Goal: Task Accomplishment & Management: Use online tool/utility

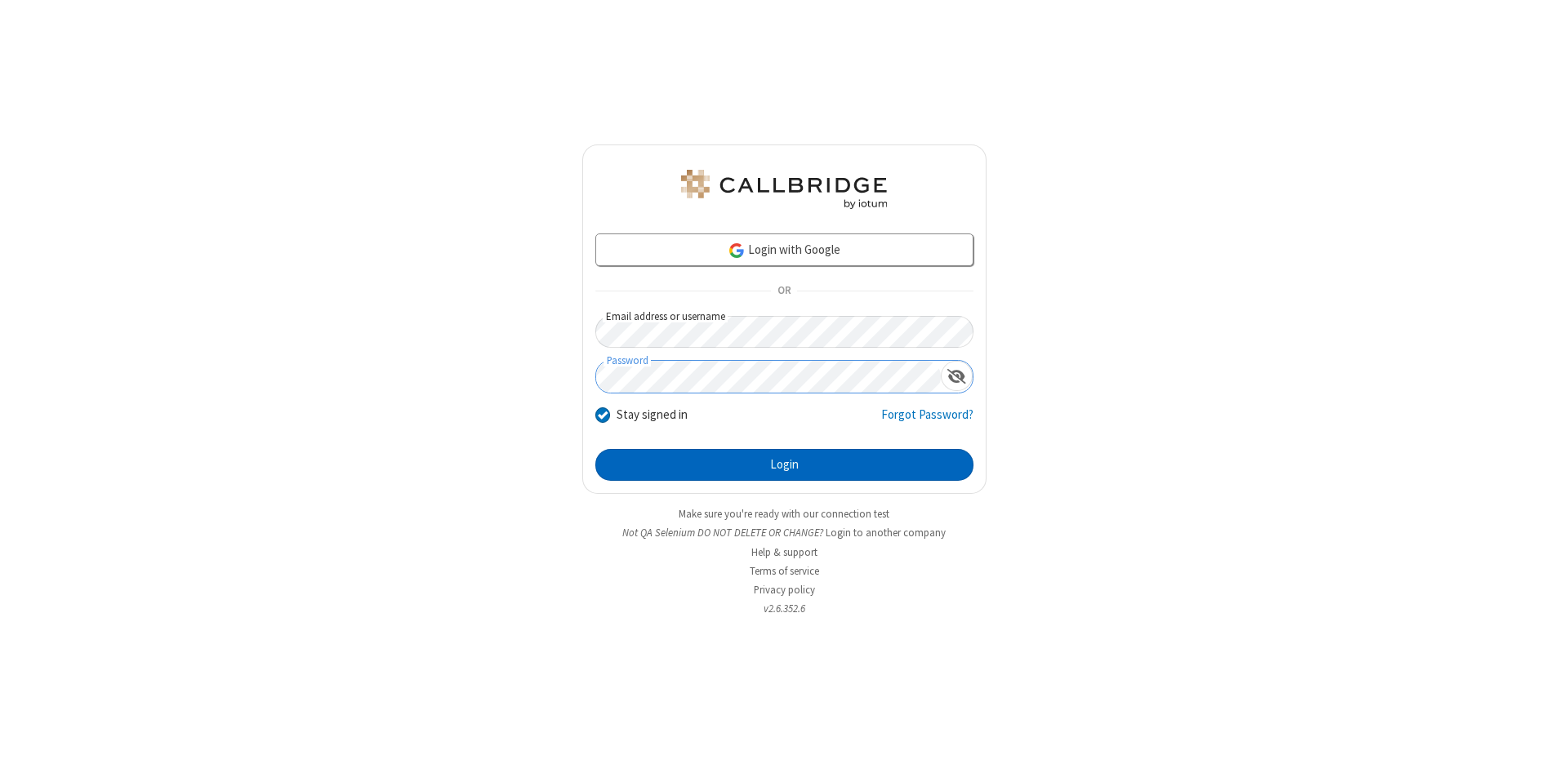
click at [784, 465] on button "Login" at bounding box center [784, 465] width 378 height 33
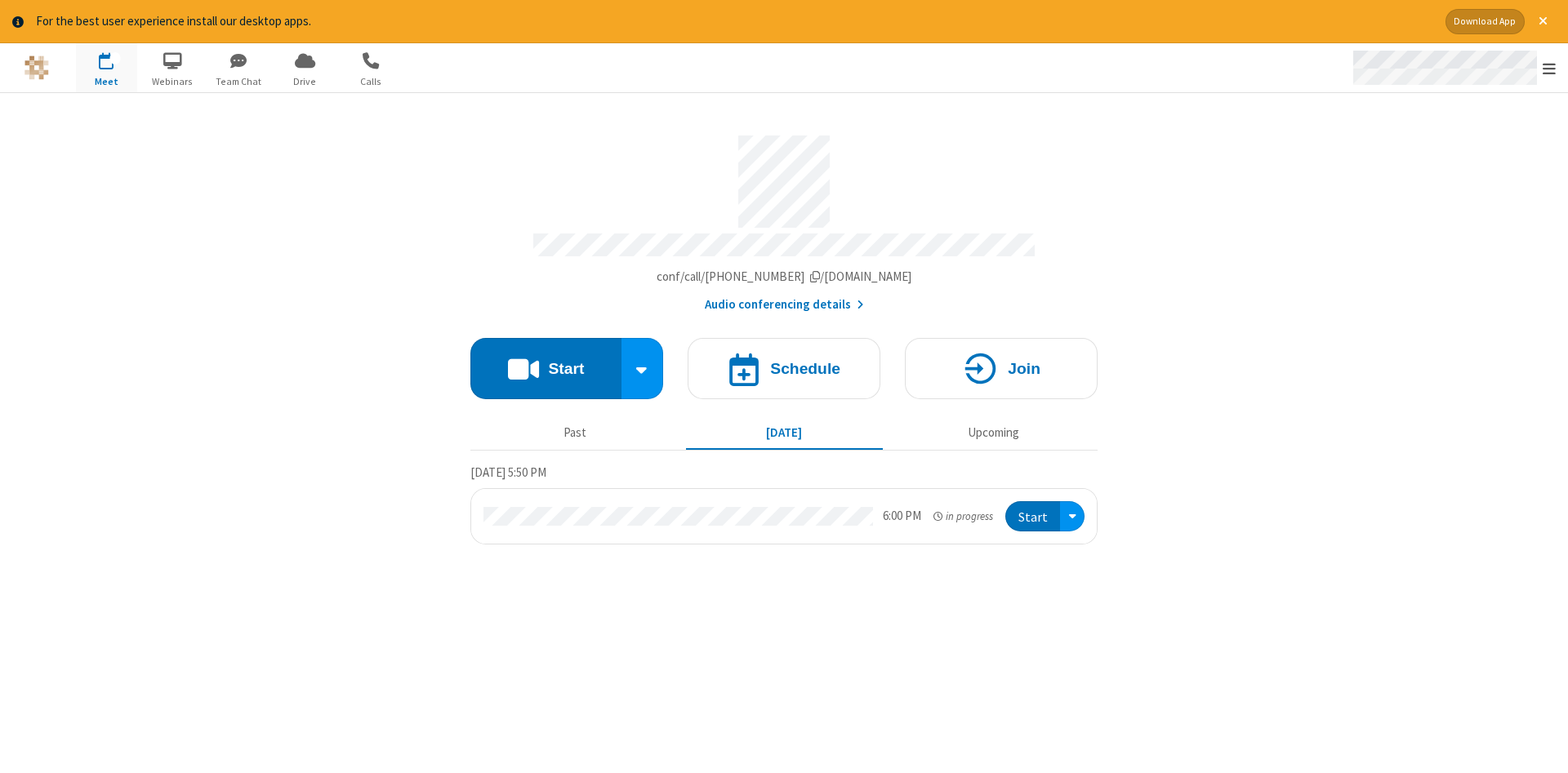
click at [1549, 69] on span "Open menu" at bounding box center [1549, 68] width 13 height 16
click at [304, 80] on span "Drive" at bounding box center [304, 81] width 61 height 15
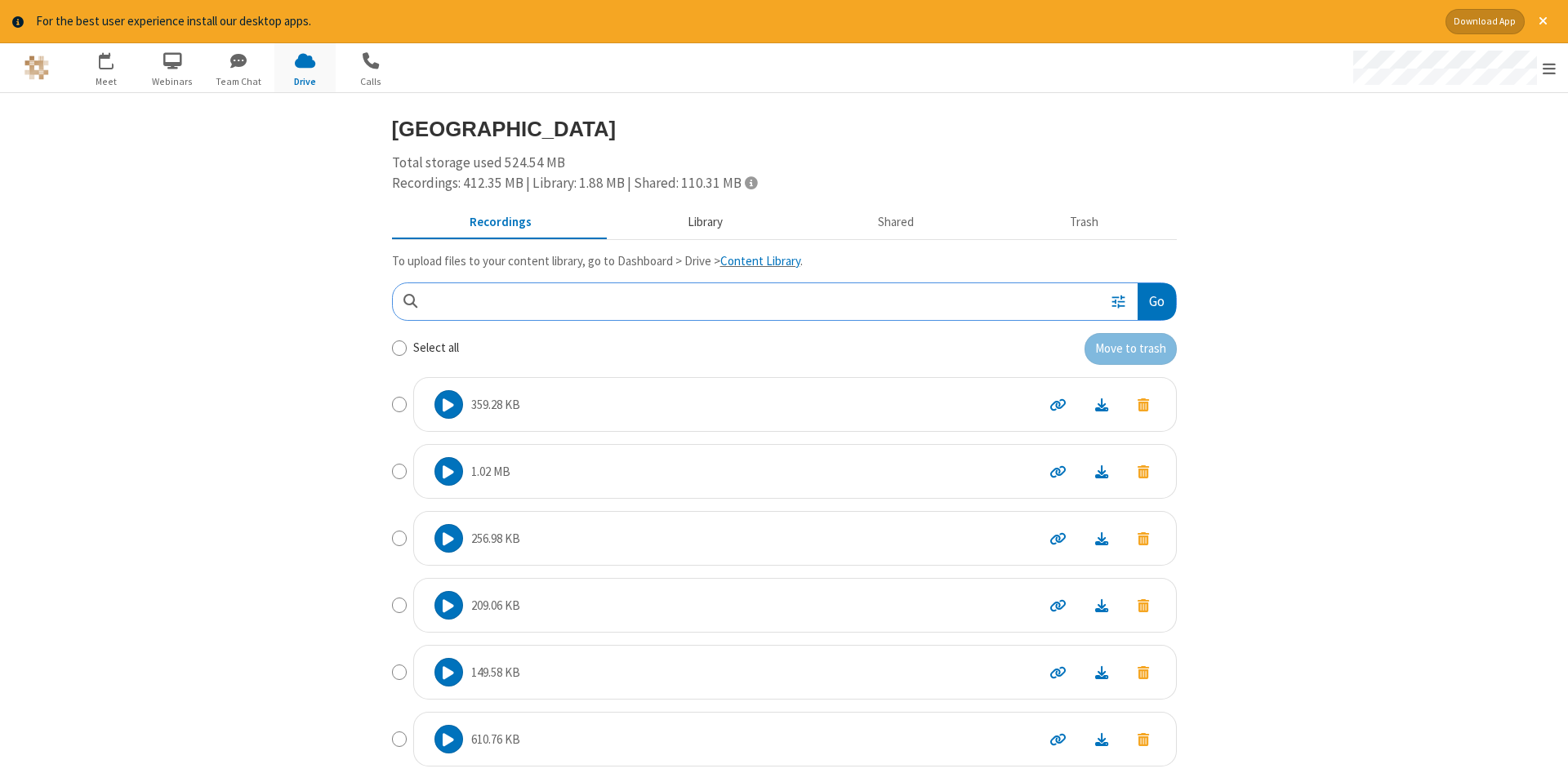
click at [703, 221] on button "Library" at bounding box center [704, 221] width 191 height 31
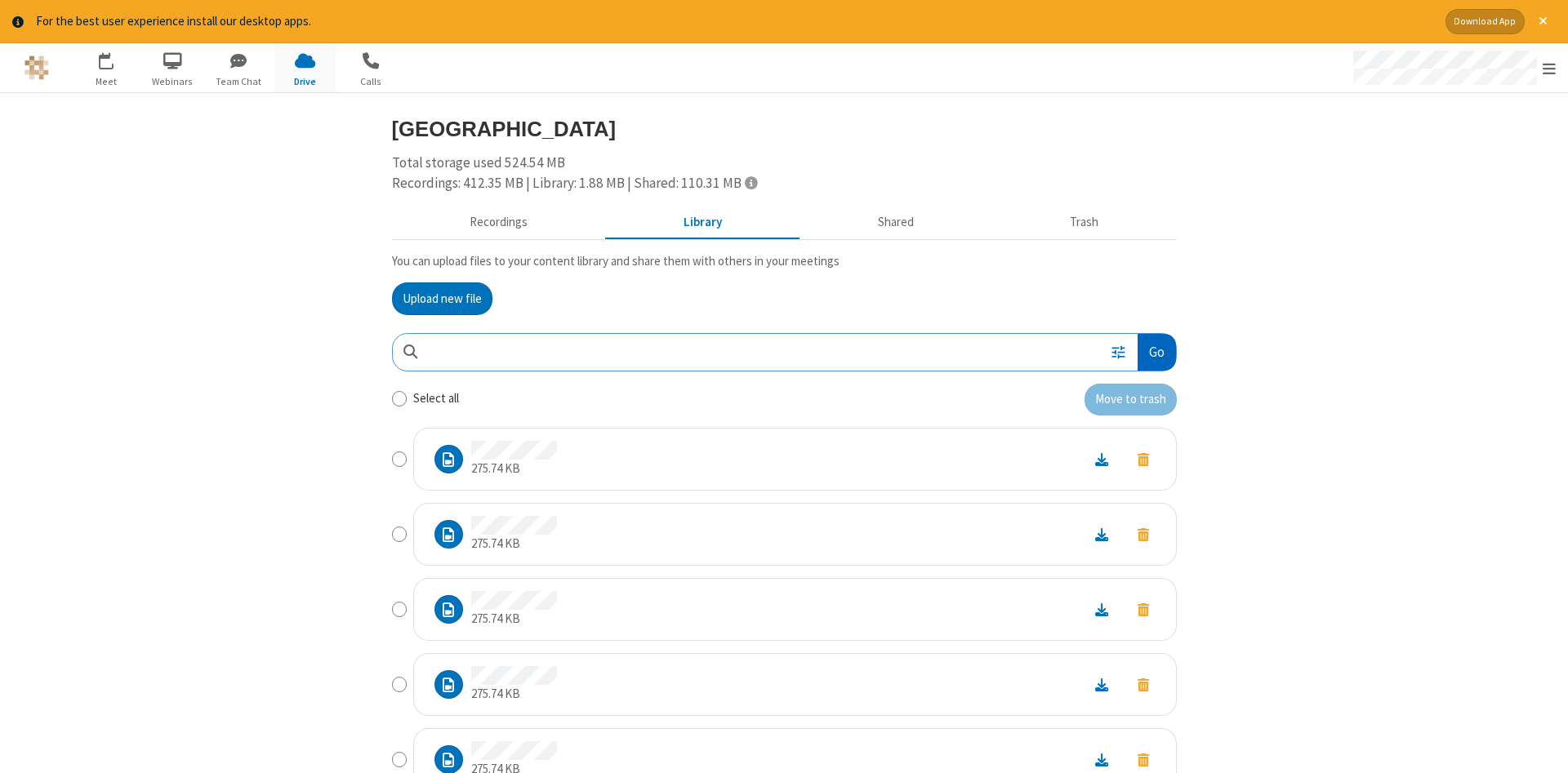
click at [1156, 352] on button "Go" at bounding box center [1157, 352] width 37 height 37
click at [442, 298] on button "Upload new file" at bounding box center [442, 298] width 101 height 33
